Goal: Use online tool/utility: Utilize a website feature to perform a specific function

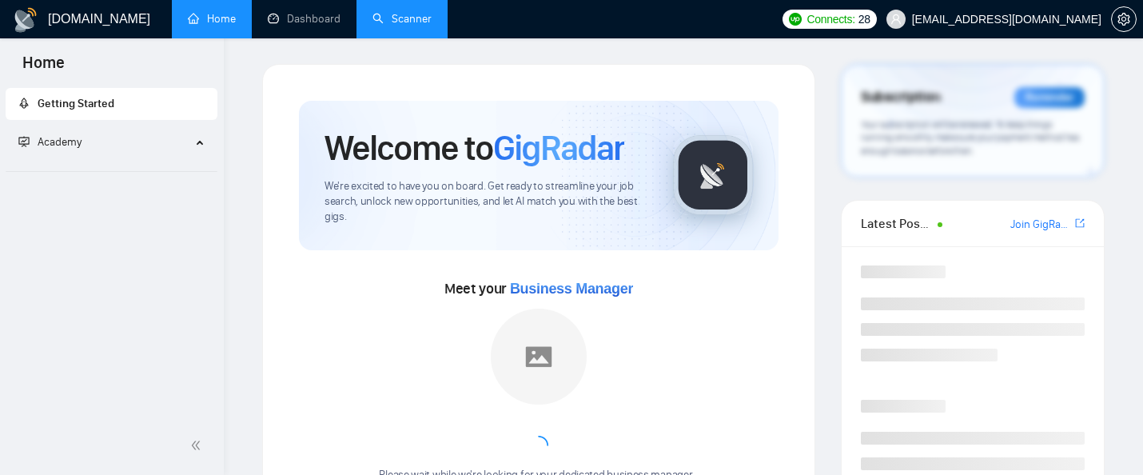
click at [401, 26] on link "Scanner" at bounding box center [402, 19] width 59 height 14
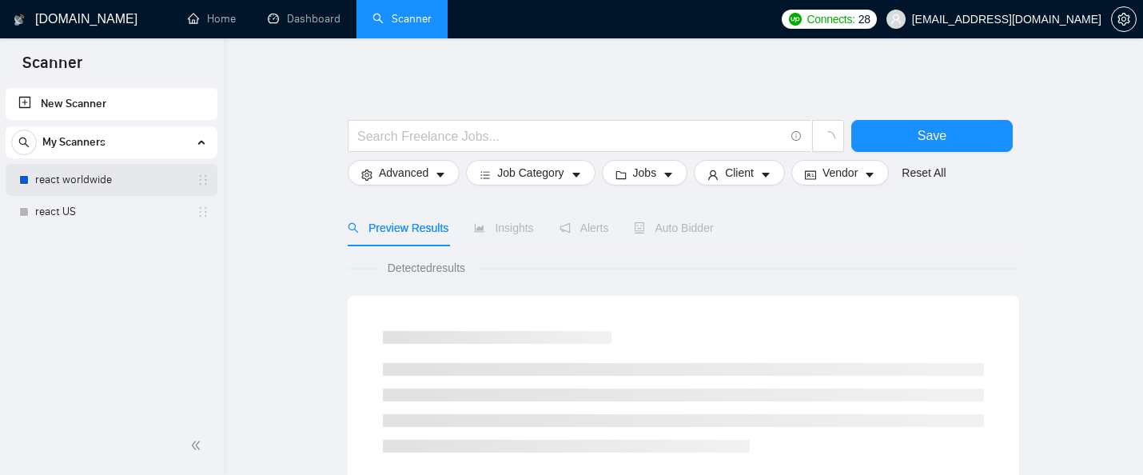
click at [77, 180] on link "react worldwide" at bounding box center [111, 180] width 152 height 32
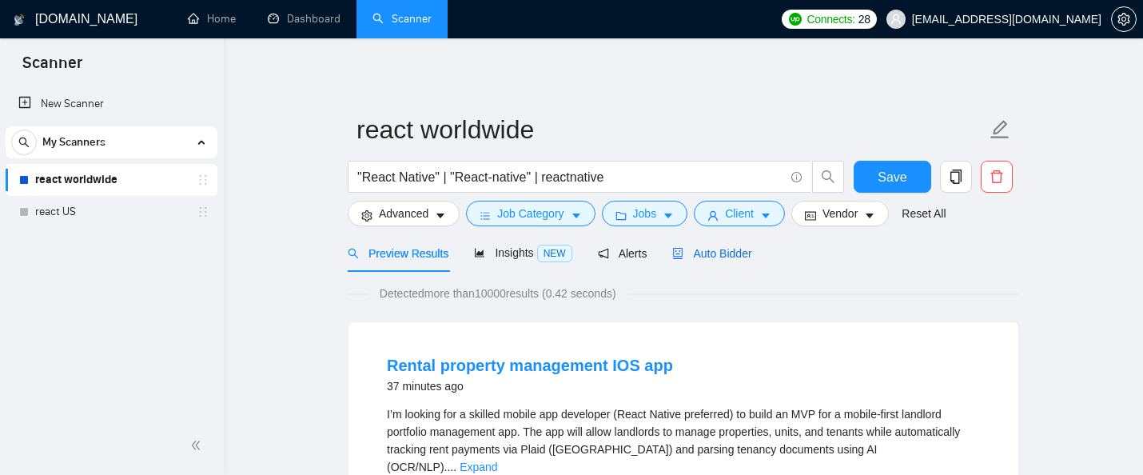
click at [745, 249] on span "Auto Bidder" at bounding box center [711, 253] width 79 height 13
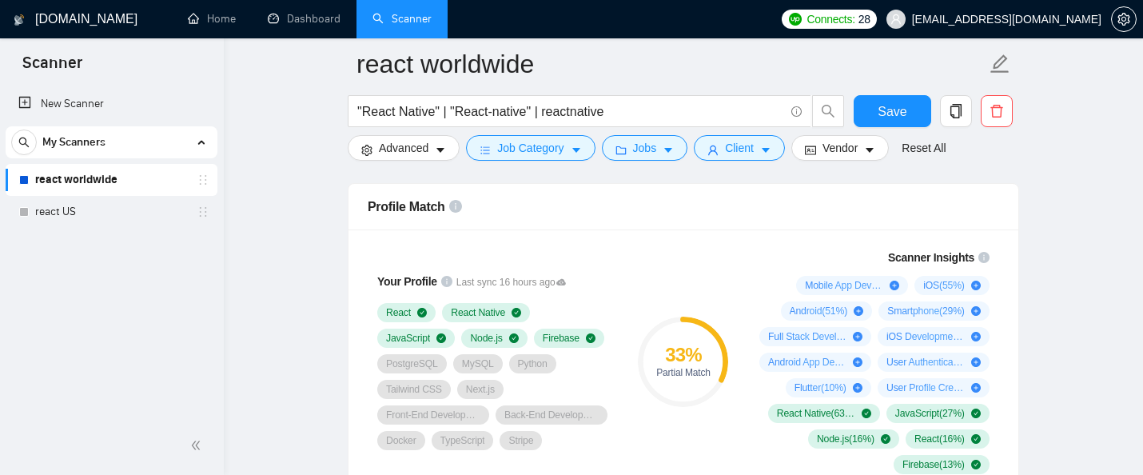
scroll to position [1078, 0]
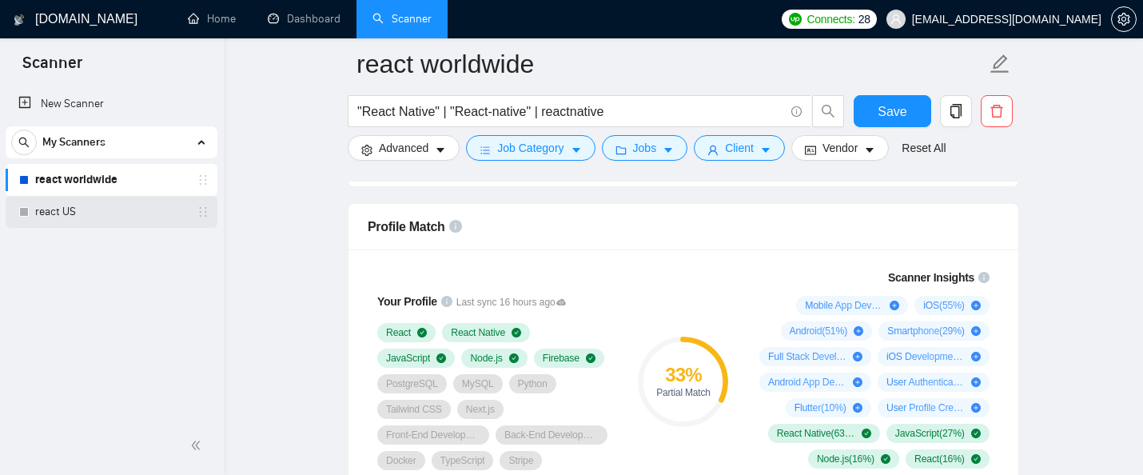
click at [144, 213] on link "react US" at bounding box center [111, 212] width 152 height 32
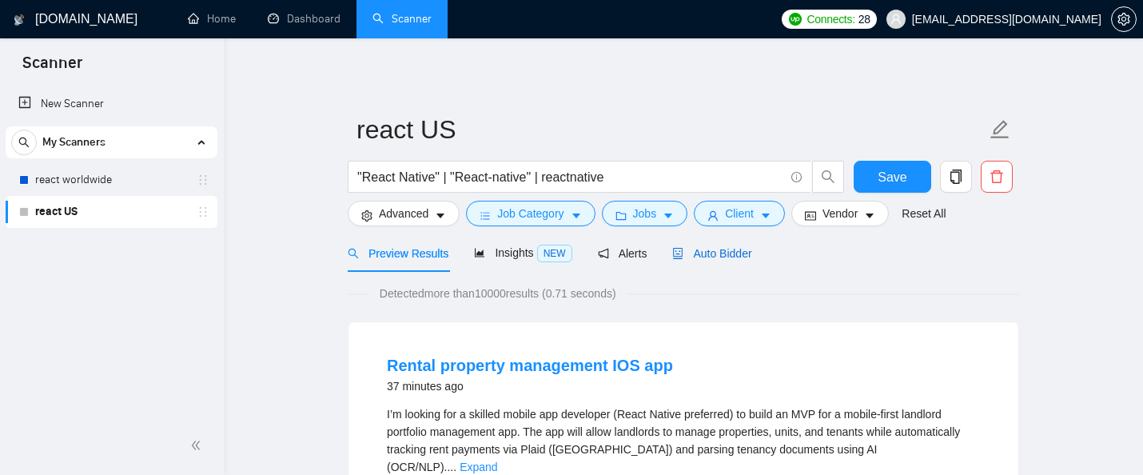
click at [723, 245] on div "Auto Bidder" at bounding box center [711, 254] width 79 height 18
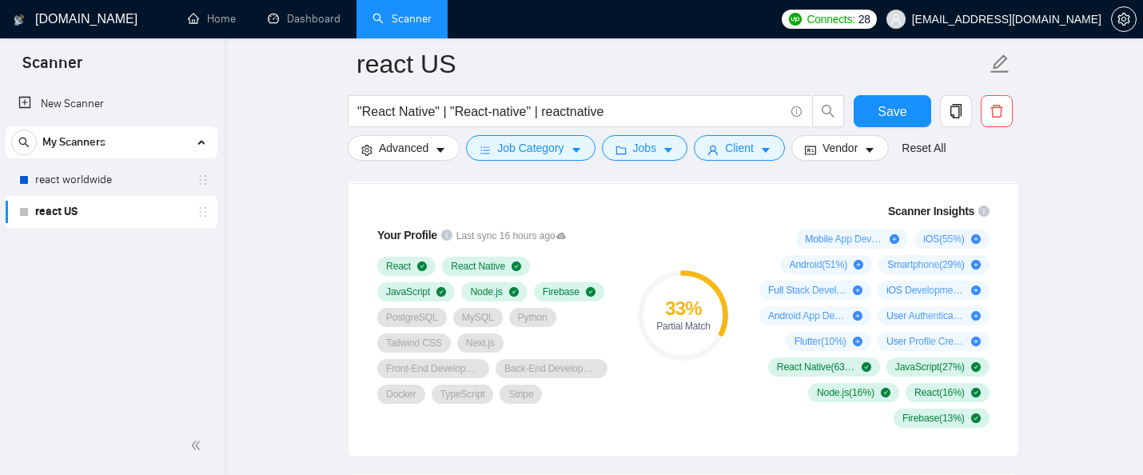
scroll to position [1142, 0]
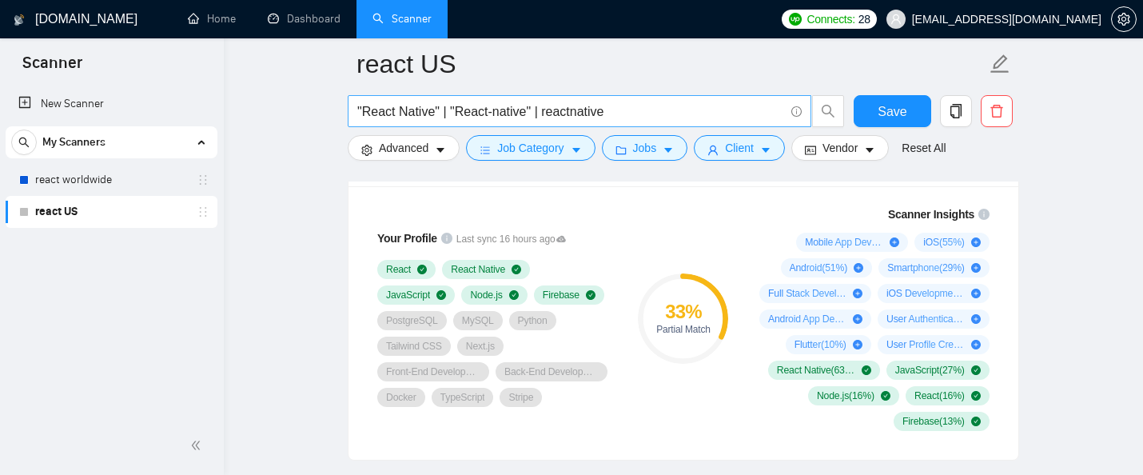
click at [573, 118] on input ""React Native" | "React-native" | reactnative" at bounding box center [570, 112] width 427 height 20
click at [628, 118] on input ""React Native" | "React-native" | reactnative" at bounding box center [570, 112] width 427 height 20
click at [615, 116] on input ""React Native" | "React-native" | reactnative|firebase" at bounding box center [570, 112] width 427 height 20
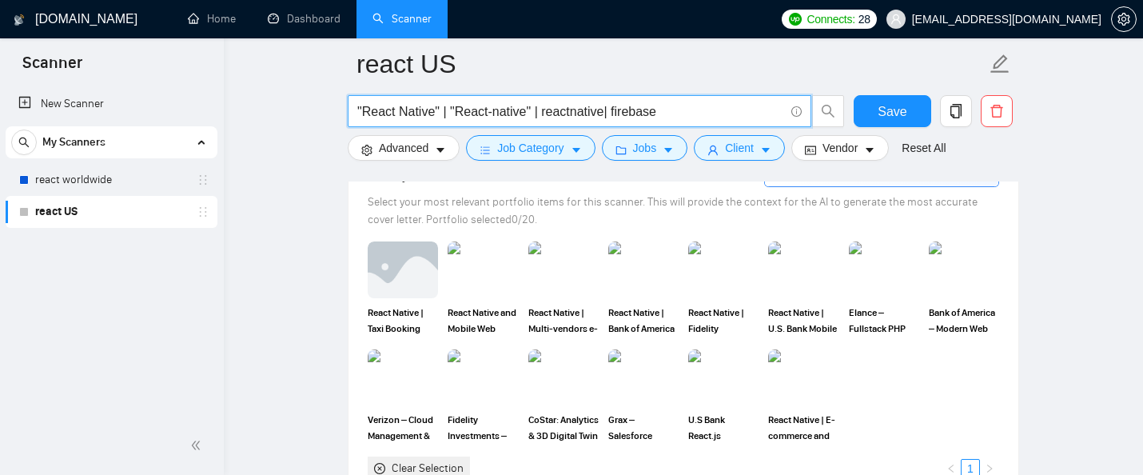
scroll to position [1510, 0]
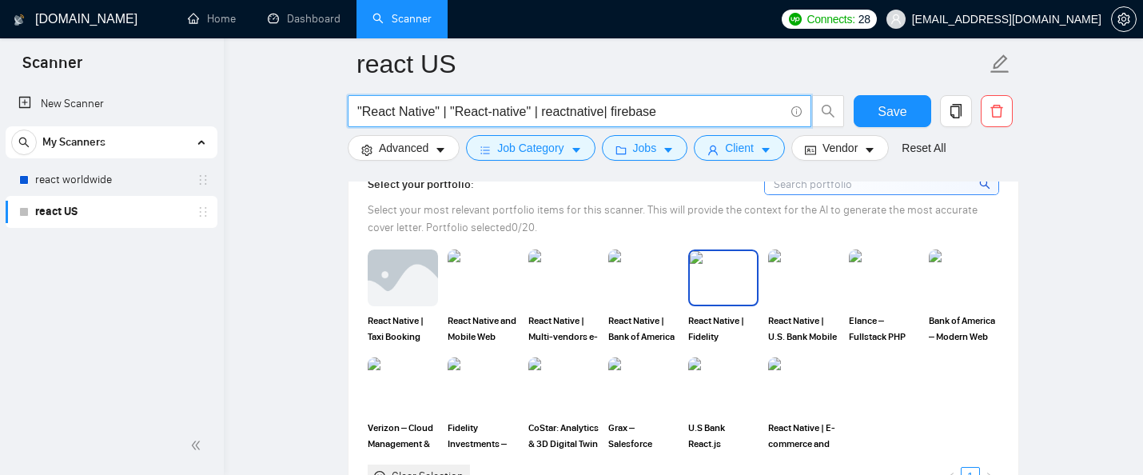
type input ""React Native" | "React-native" | reactnative| firebase"
click at [720, 304] on img at bounding box center [723, 277] width 67 height 53
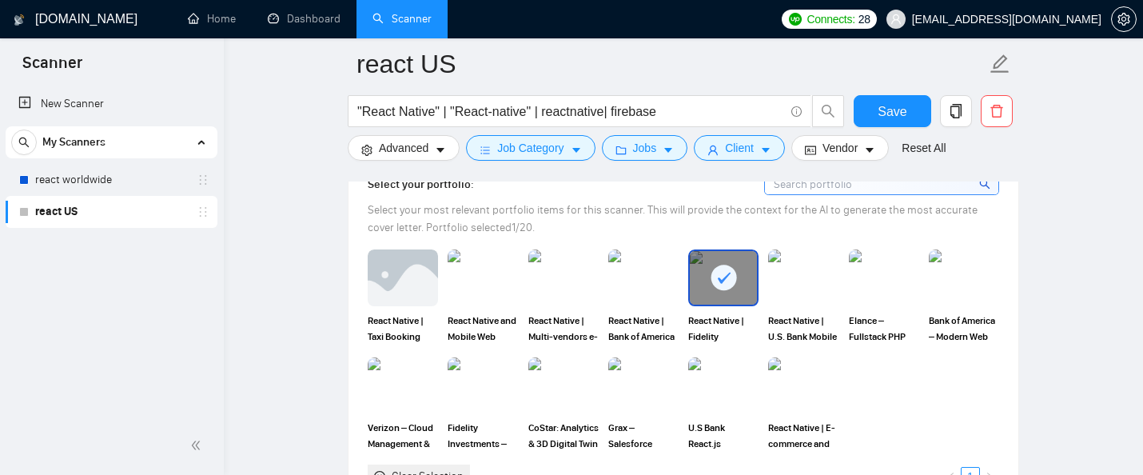
click at [720, 290] on rect at bounding box center [724, 278] width 26 height 26
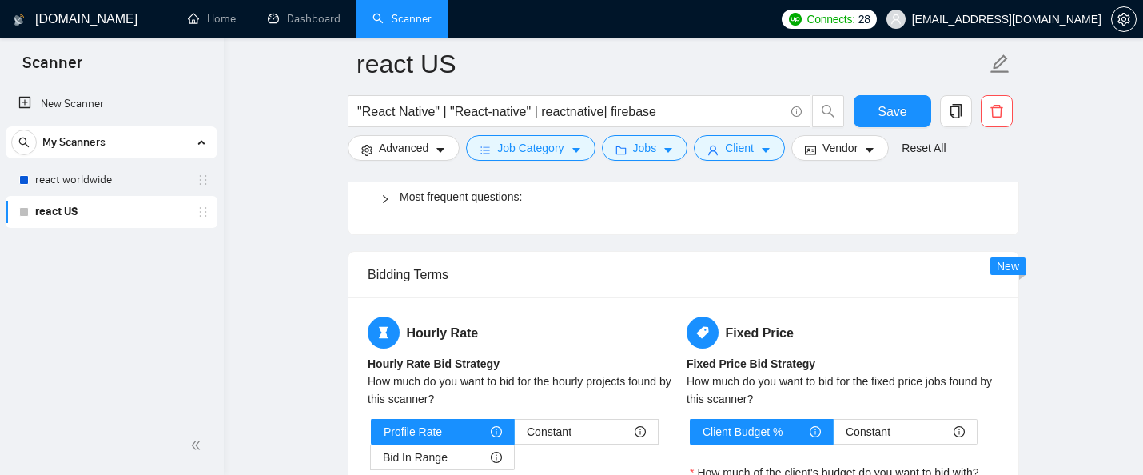
scroll to position [2521, 0]
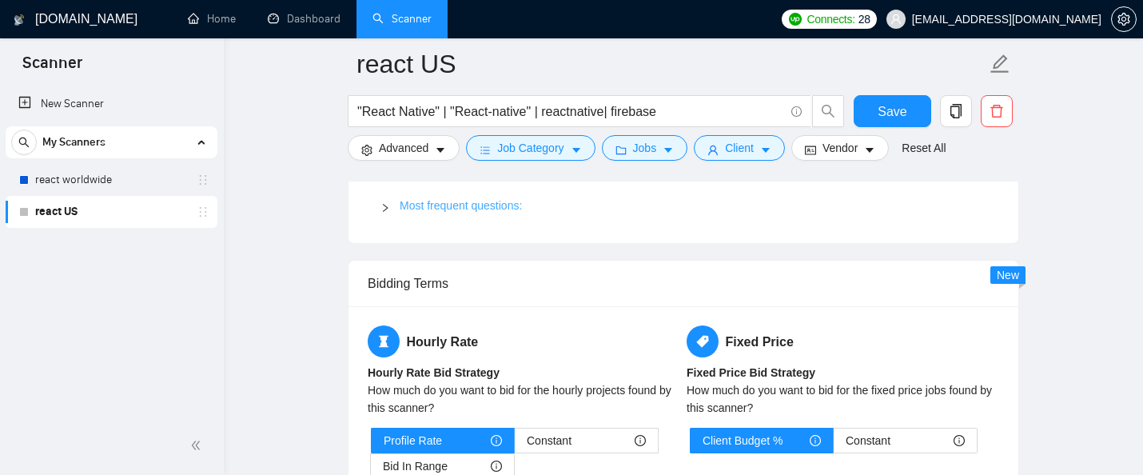
click at [522, 212] on link "Most frequent questions:" at bounding box center [461, 205] width 122 height 13
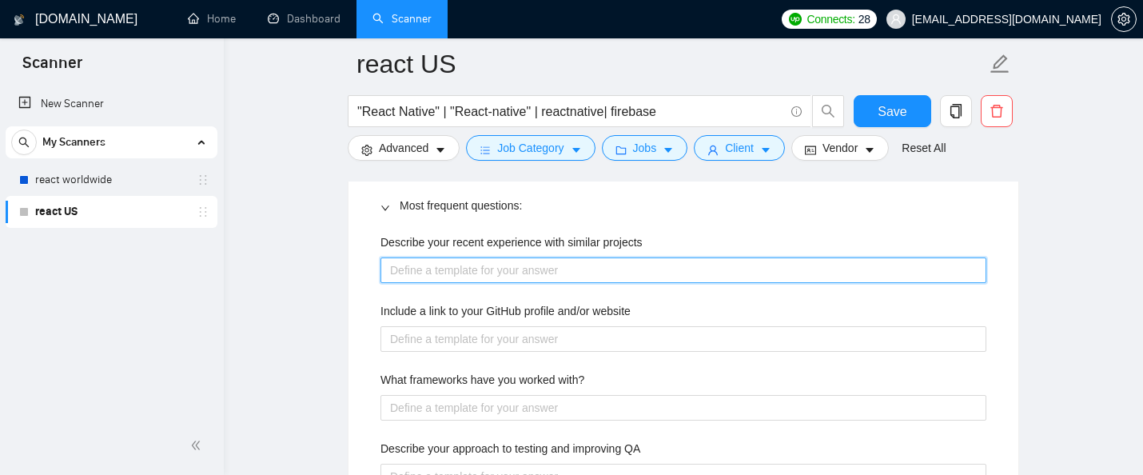
click at [547, 283] on projects "Describe your recent experience with similar projects" at bounding box center [684, 270] width 606 height 26
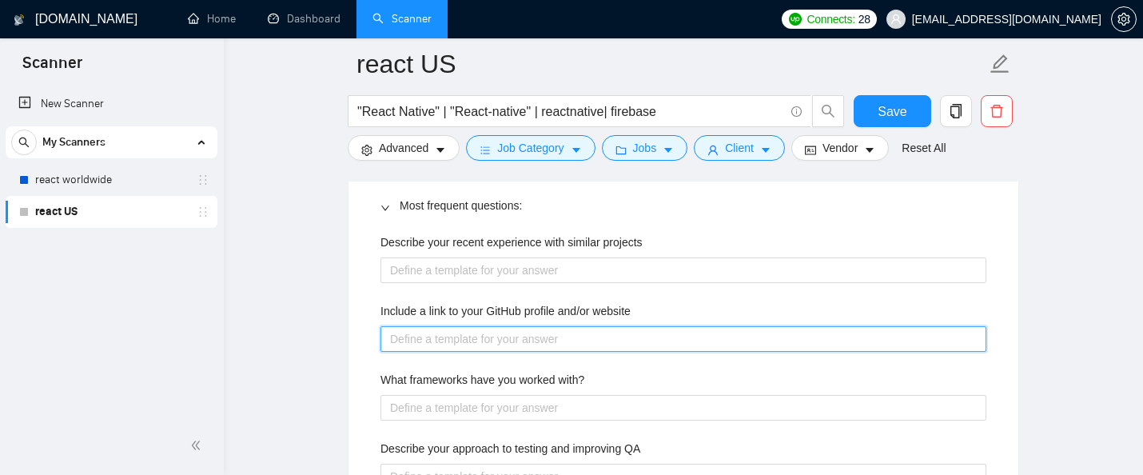
click at [548, 349] on website "Include a link to your GitHub profile and/or website" at bounding box center [684, 339] width 606 height 26
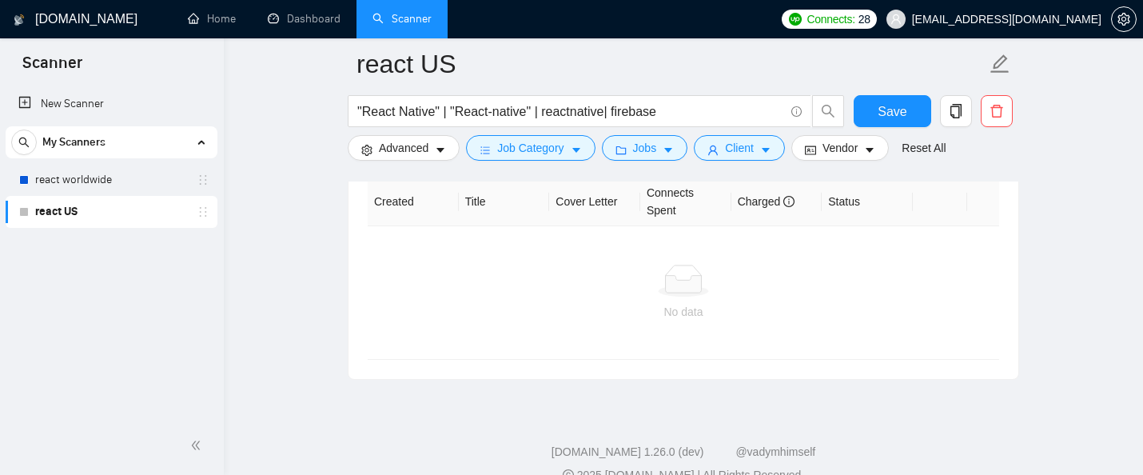
scroll to position [4876, 0]
